Goal: Task Accomplishment & Management: Manage account settings

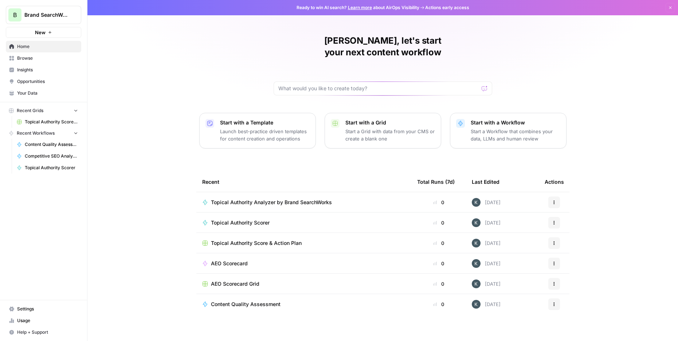
click at [31, 319] on span "Usage" at bounding box center [47, 321] width 61 height 7
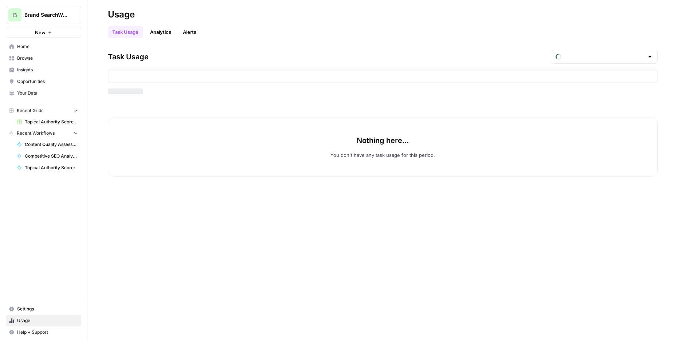
type input "September Included Tasks"
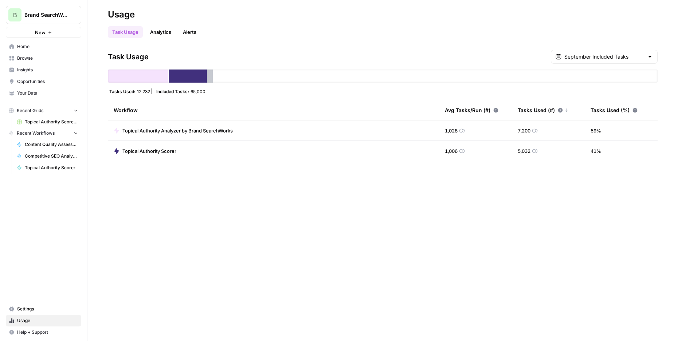
click at [33, 308] on span "Settings" at bounding box center [47, 309] width 61 height 7
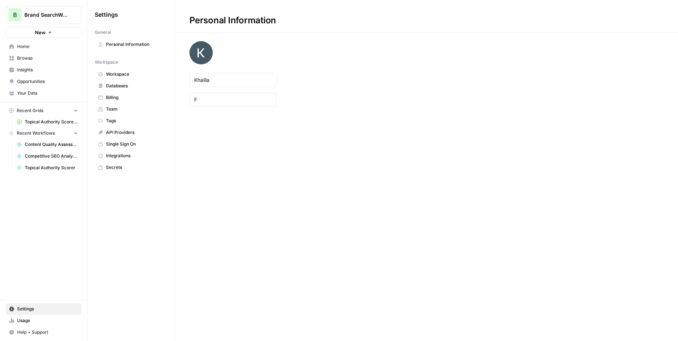
click at [113, 95] on span "Billing" at bounding box center [135, 97] width 58 height 7
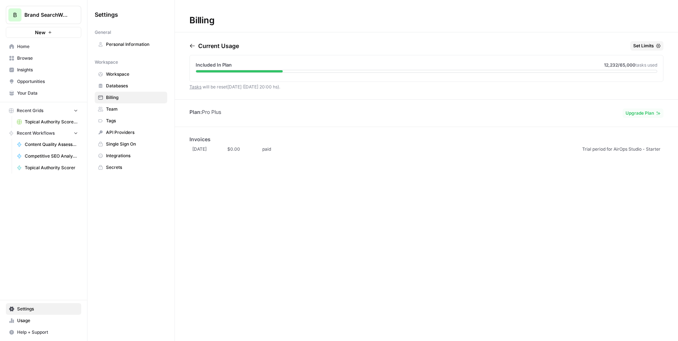
click at [191, 47] on icon "button" at bounding box center [192, 46] width 6 height 6
click at [245, 42] on div "[DATE] Set Limits" at bounding box center [426, 47] width 474 height 12
click at [227, 43] on icon "button" at bounding box center [224, 46] width 6 height 6
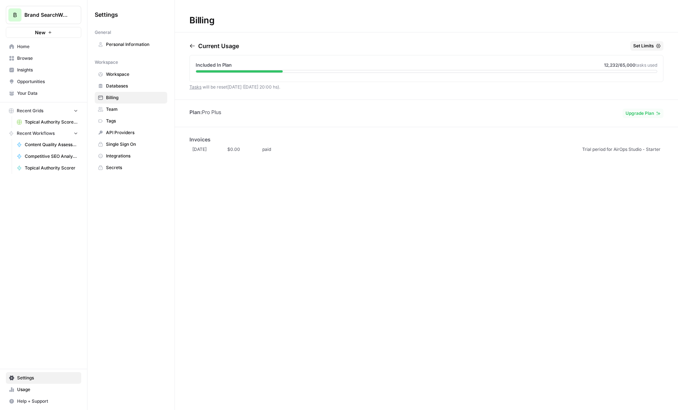
click at [30, 46] on span "Home" at bounding box center [47, 46] width 61 height 7
